Goal: Information Seeking & Learning: Learn about a topic

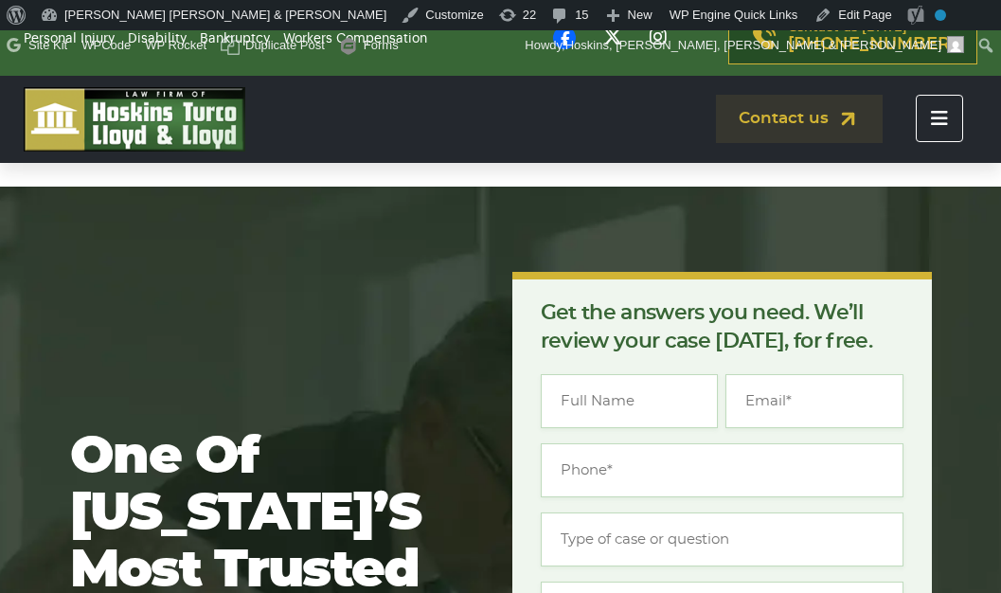
click at [929, 128] on button "Toggle navigation" at bounding box center [939, 118] width 47 height 47
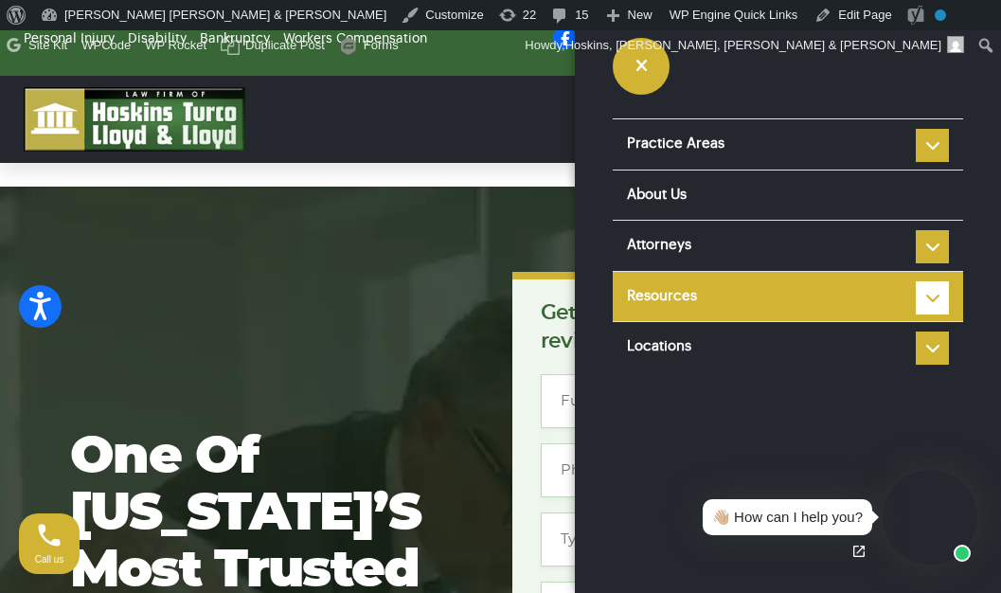
click at [939, 287] on li "Resources Reviews Police Accident Reports FAQ Blog HTLL Scholarship Types of Ca…" at bounding box center [788, 296] width 350 height 51
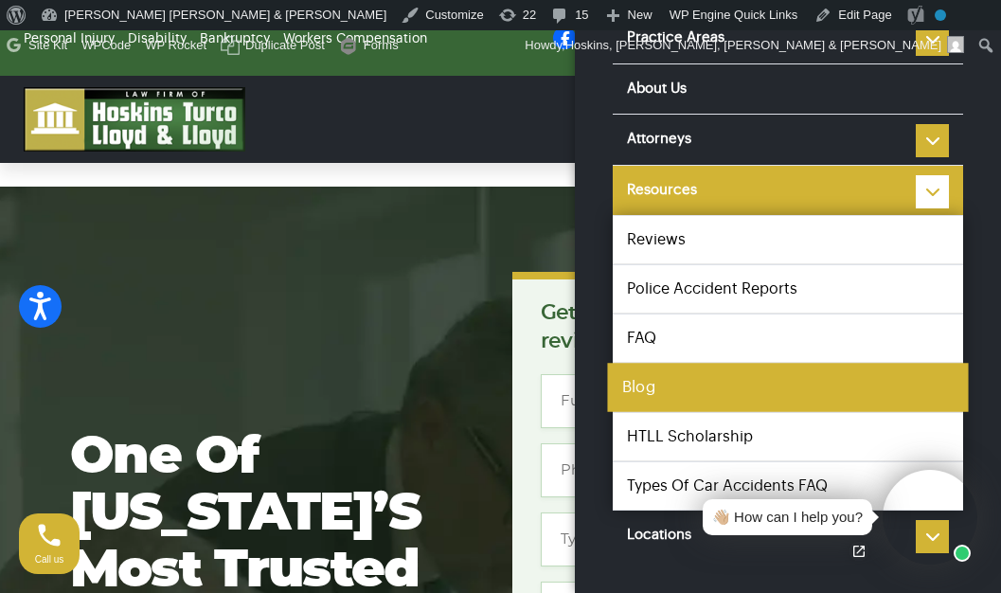
scroll to position [112, 0]
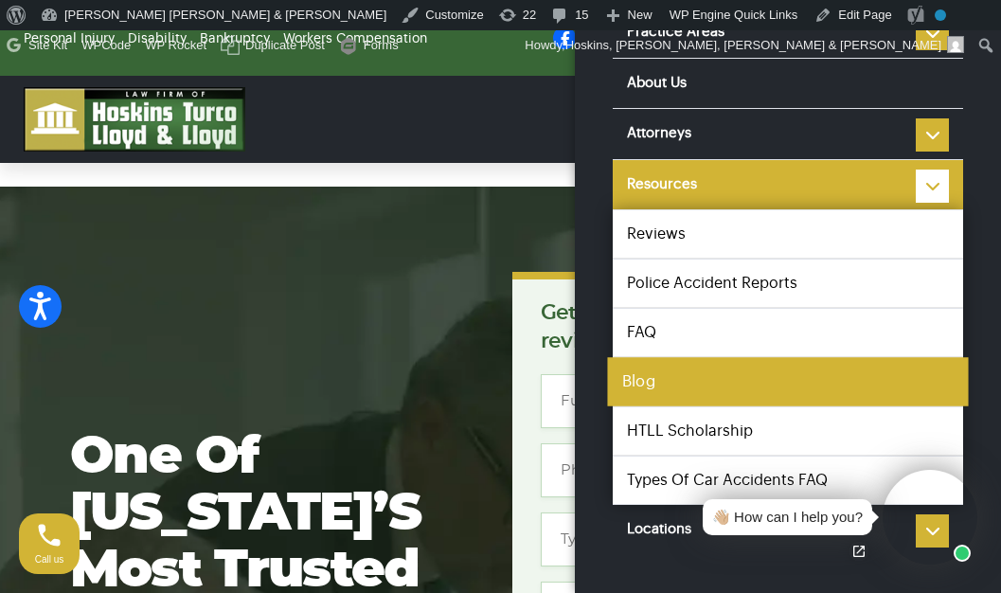
click at [712, 379] on link "Blog" at bounding box center [787, 381] width 361 height 49
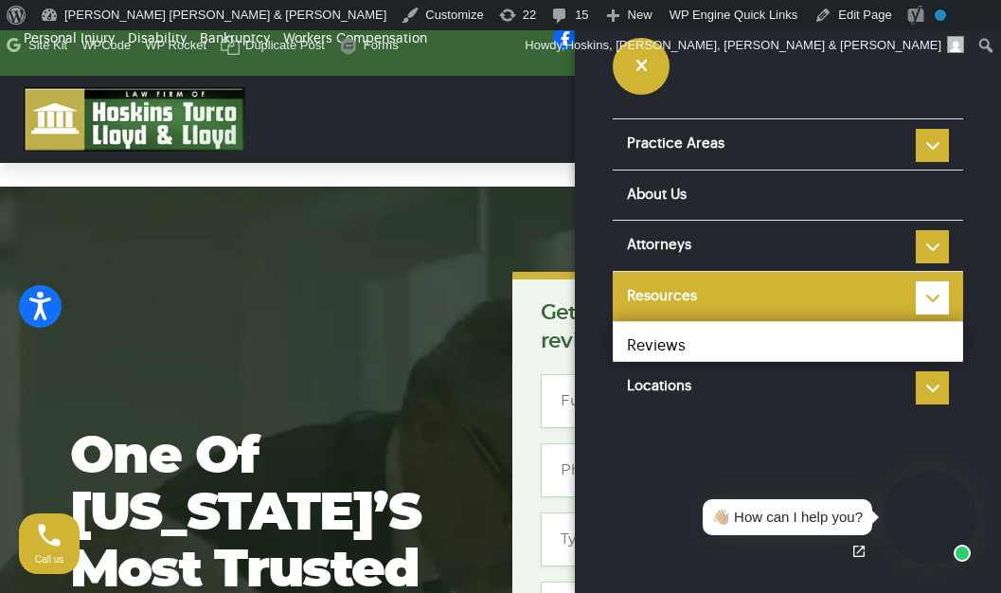
scroll to position [0, 0]
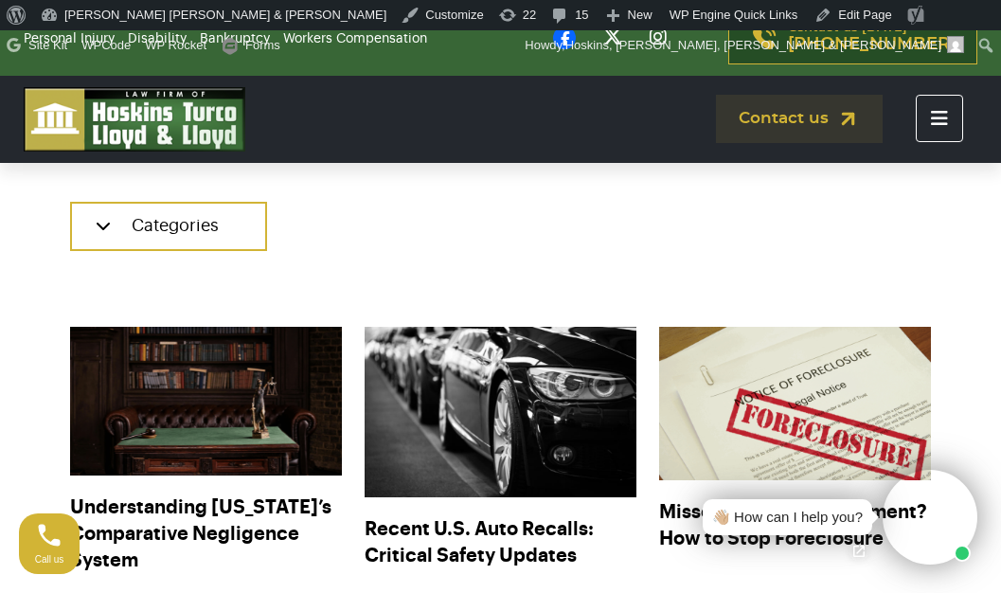
scroll to position [632, 0]
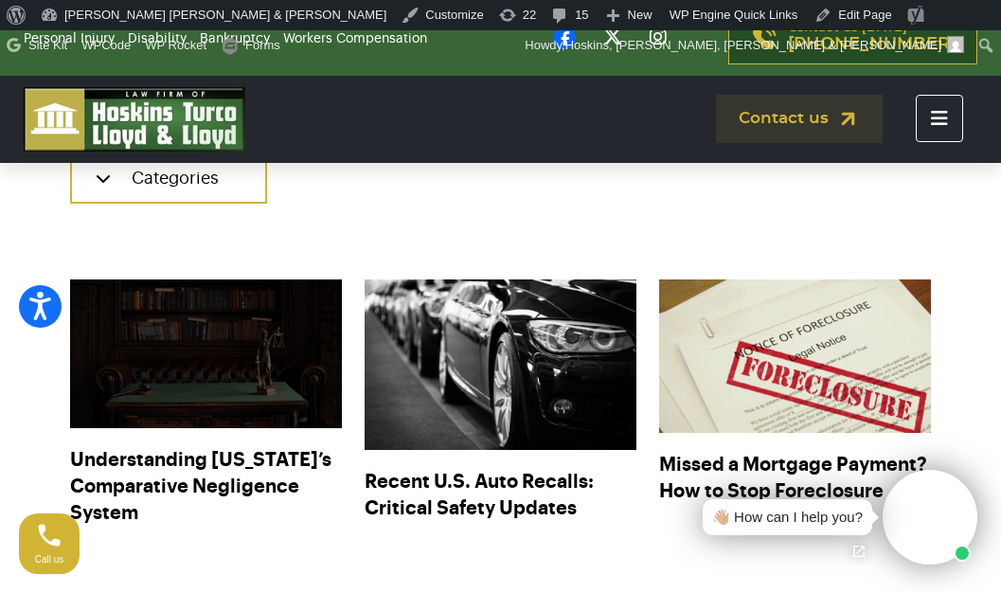
click at [229, 378] on img at bounding box center [205, 354] width 299 height 164
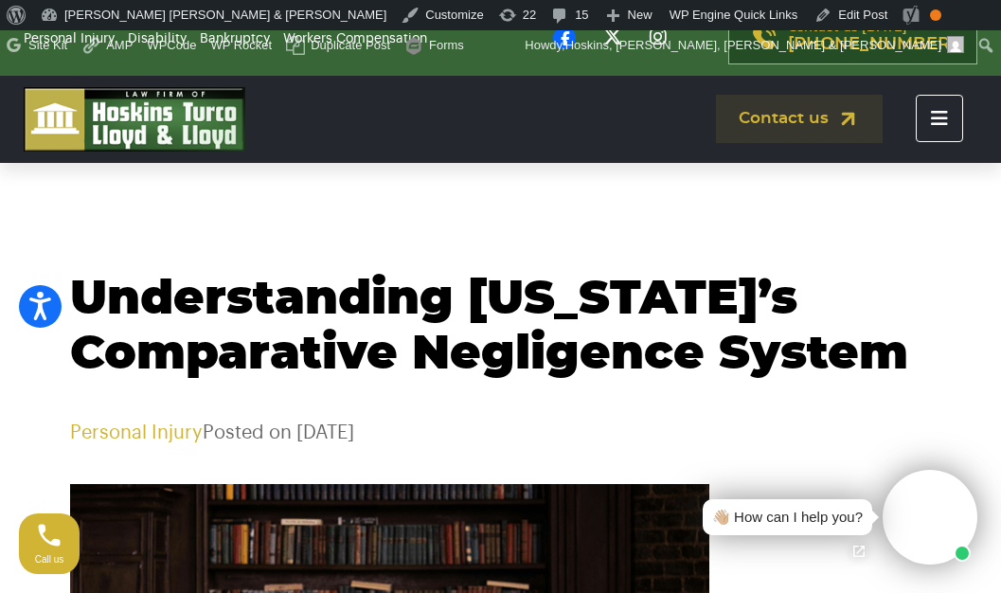
click at [788, 208] on section "Understanding [US_STATE]’s Comparative Negligence System Personal Injury Posted…" at bounding box center [500, 316] width 1001 height 259
